Goal: Task Accomplishment & Management: Use online tool/utility

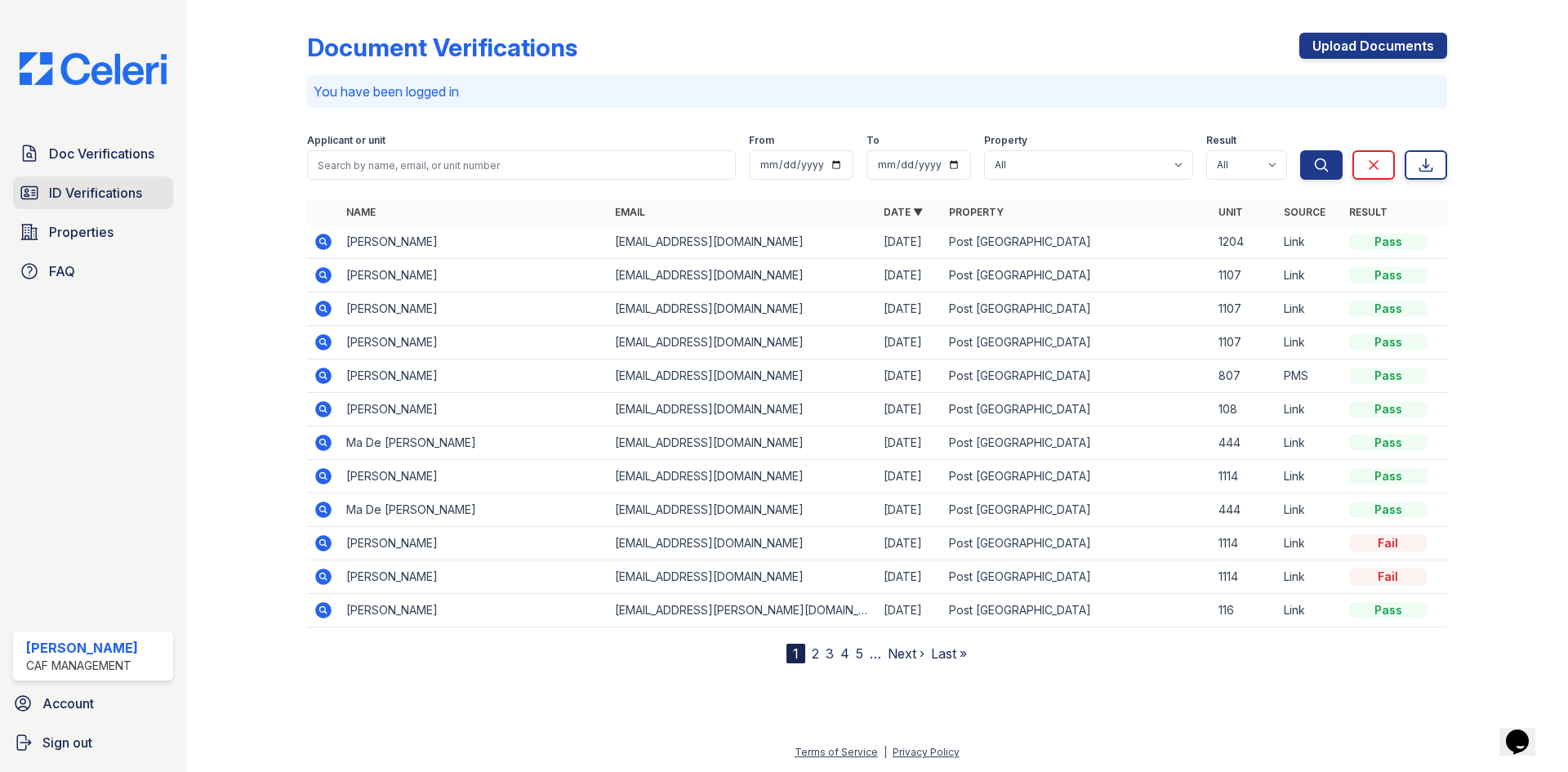
click at [123, 195] on span "ID Verifications" at bounding box center [96, 192] width 93 height 19
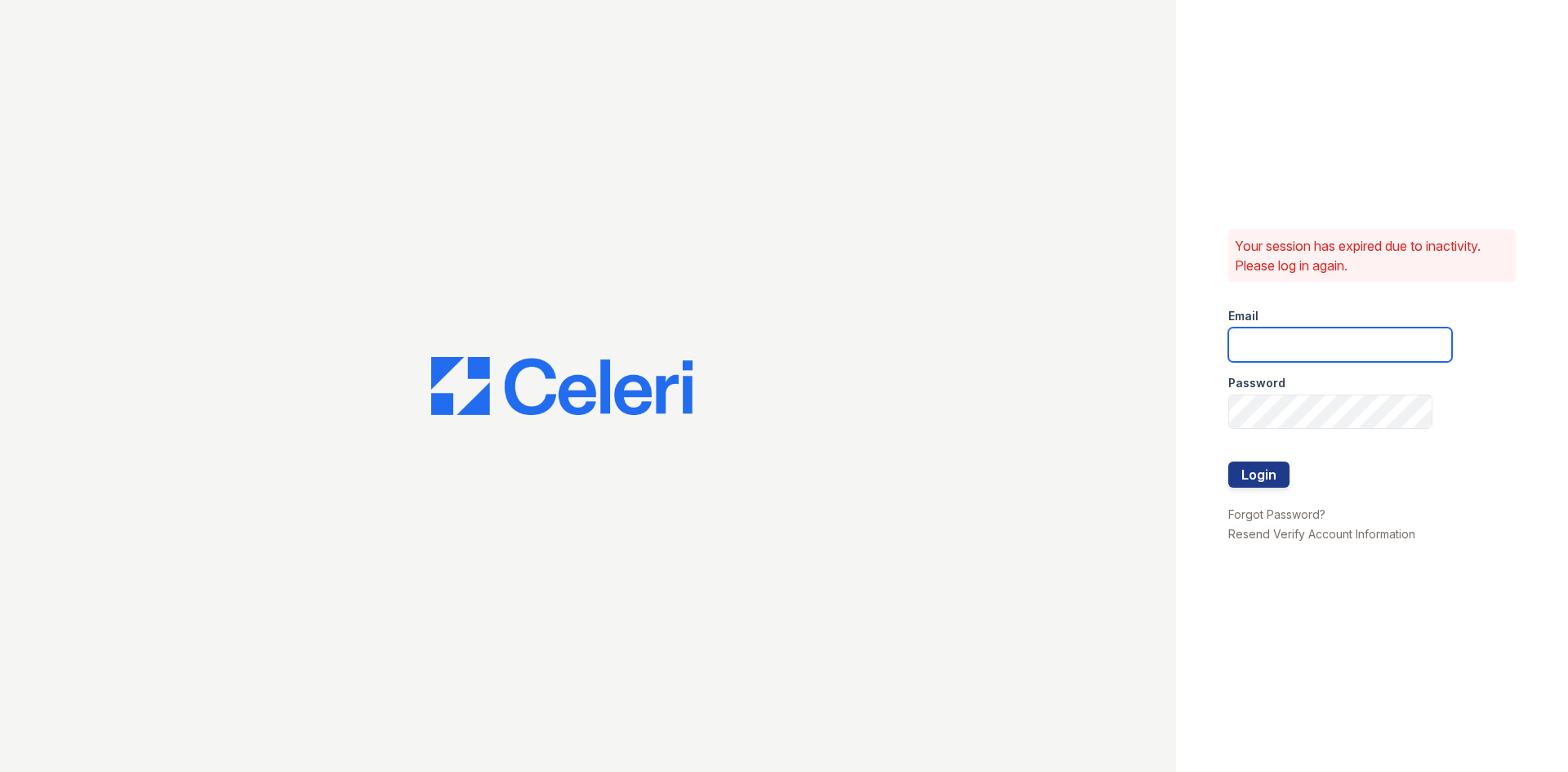
type input "[EMAIL_ADDRESS][DOMAIN_NAME]"
click at [1261, 464] on button "Login" at bounding box center [1258, 475] width 61 height 26
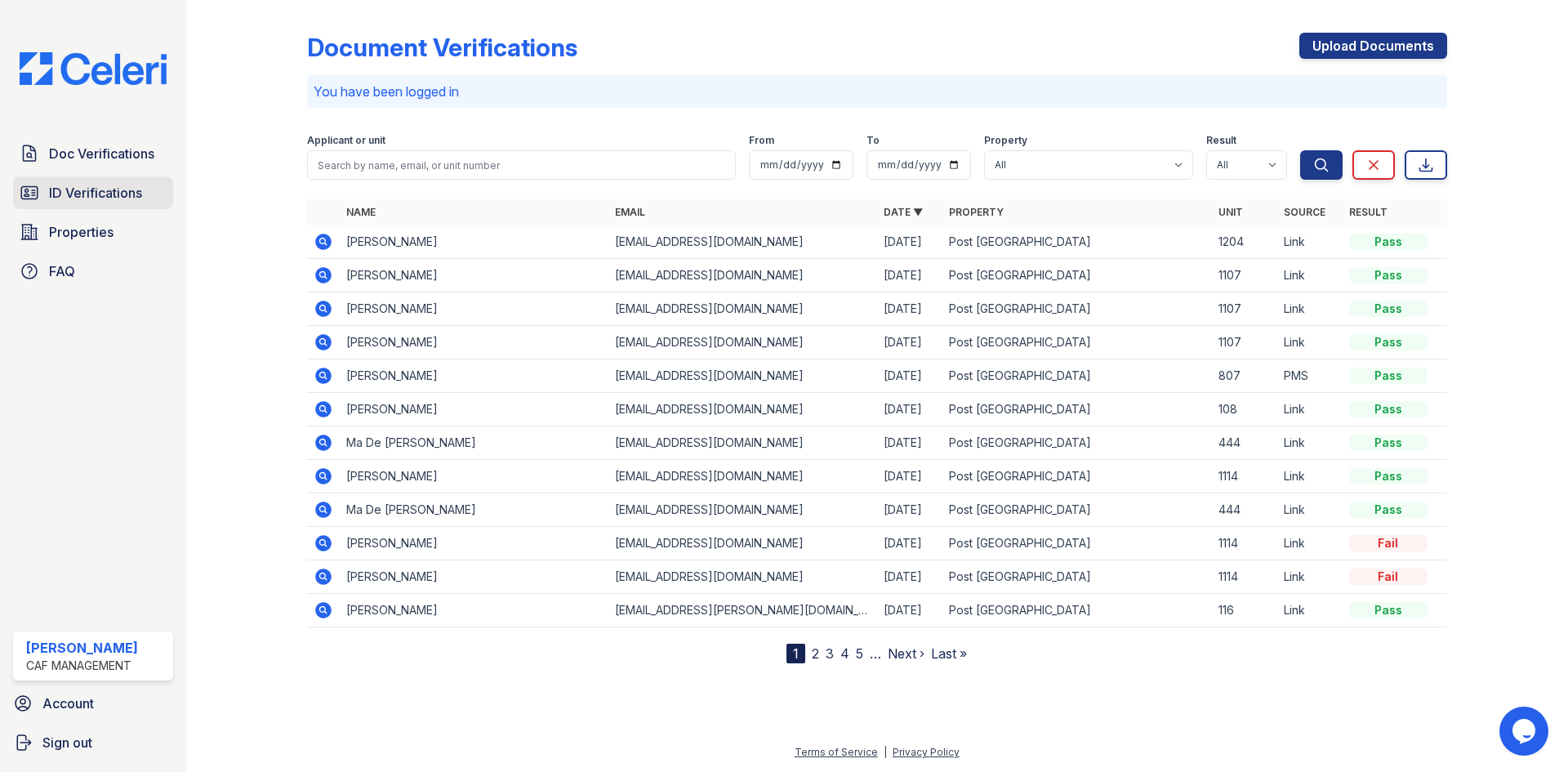
click at [106, 201] on span "ID Verifications" at bounding box center [96, 192] width 93 height 19
